Goal: Task Accomplishment & Management: Use online tool/utility

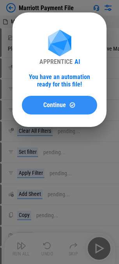
click at [80, 105] on div "Continue" at bounding box center [59, 105] width 56 height 7
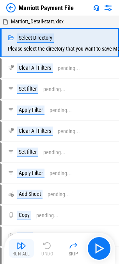
click at [18, 248] on img "button" at bounding box center [21, 245] width 9 height 9
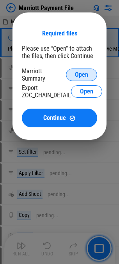
click at [76, 76] on span "Open" at bounding box center [81, 75] width 13 height 6
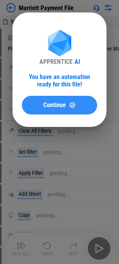
click at [81, 107] on div "Continue" at bounding box center [59, 105] width 56 height 7
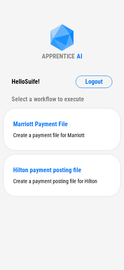
click at [90, 80] on span "Logout" at bounding box center [95, 82] width 18 height 6
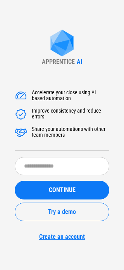
click at [58, 175] on form "​ CONTINUE Try a demo Create an account" at bounding box center [62, 198] width 95 height 83
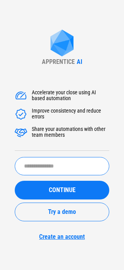
click at [58, 168] on input "text" at bounding box center [62, 166] width 95 height 18
type input "**********"
click at [63, 170] on input "**********" at bounding box center [62, 166] width 95 height 18
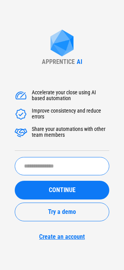
drag, startPoint x: 63, startPoint y: 170, endPoint x: 64, endPoint y: 160, distance: 9.8
click at [63, 170] on input "text" at bounding box center [62, 166] width 95 height 18
type input "*****"
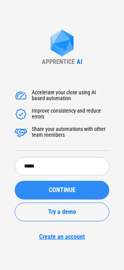
click at [65, 187] on span "CONTINUE" at bounding box center [62, 190] width 27 height 6
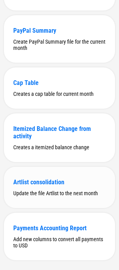
scroll to position [272, 0]
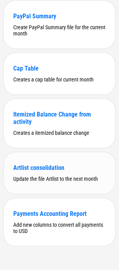
click at [51, 175] on div "Artlist consolidation Update the file Artlist to the next month" at bounding box center [59, 172] width 111 height 41
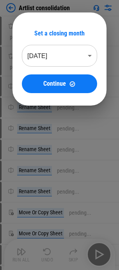
click at [65, 53] on body "Artlist consolidation Download Netsuite Reports pending... Download Netsuite Re…" at bounding box center [59, 135] width 119 height 270
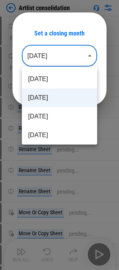
click at [34, 136] on li "Jun 2025" at bounding box center [59, 135] width 75 height 19
type input "********"
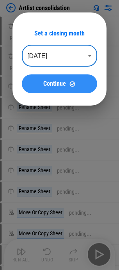
click at [63, 86] on span "Continue" at bounding box center [54, 84] width 23 height 6
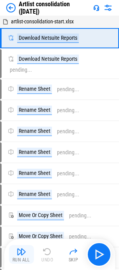
click at [26, 252] on button "Run All" at bounding box center [21, 254] width 25 height 19
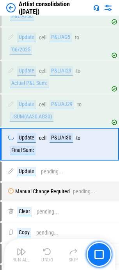
scroll to position [2791, 0]
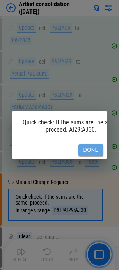
click at [83, 146] on button "Done" at bounding box center [90, 150] width 25 height 12
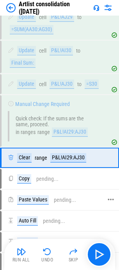
scroll to position [2892, 0]
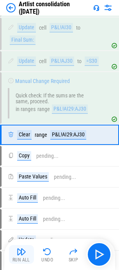
click at [24, 254] on img "button" at bounding box center [21, 251] width 9 height 9
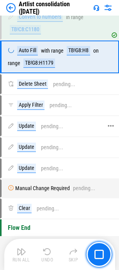
scroll to position [4203, 0]
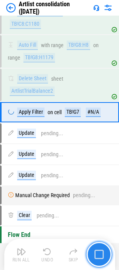
click at [95, 253] on img "button" at bounding box center [98, 253] width 9 height 9
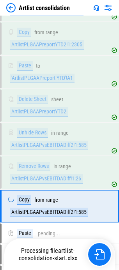
scroll to position [1239, 0]
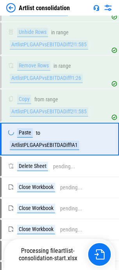
scroll to position [1273, 0]
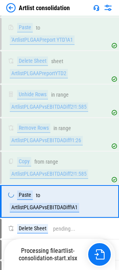
scroll to position [1273, 0]
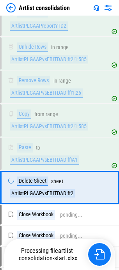
scroll to position [1306, 0]
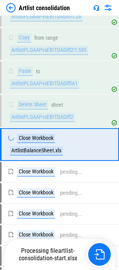
scroll to position [1339, 0]
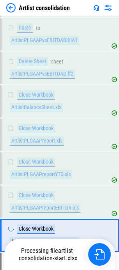
scroll to position [1402, 0]
